Goal: Information Seeking & Learning: Learn about a topic

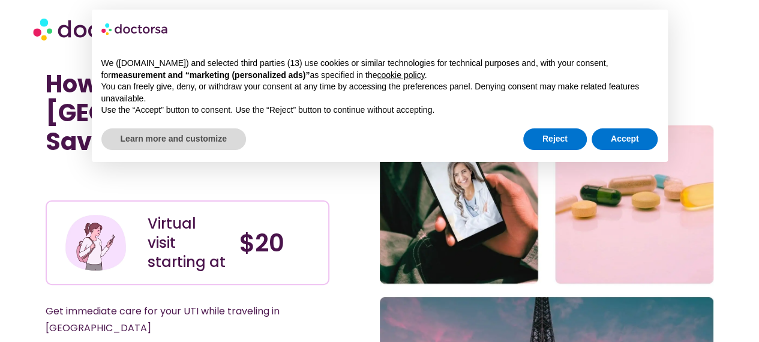
scroll to position [3, 0]
click at [643, 141] on button "Accept" at bounding box center [625, 139] width 67 height 22
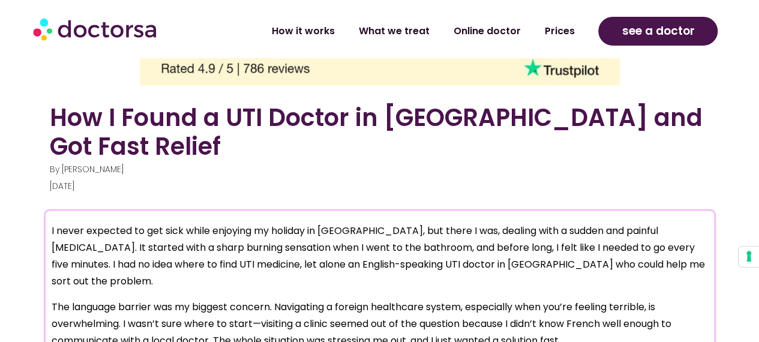
scroll to position [761, 0]
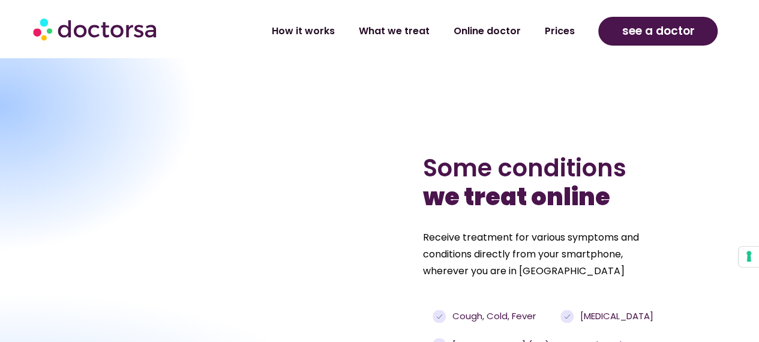
scroll to position [601, 0]
